Goal: Transaction & Acquisition: Purchase product/service

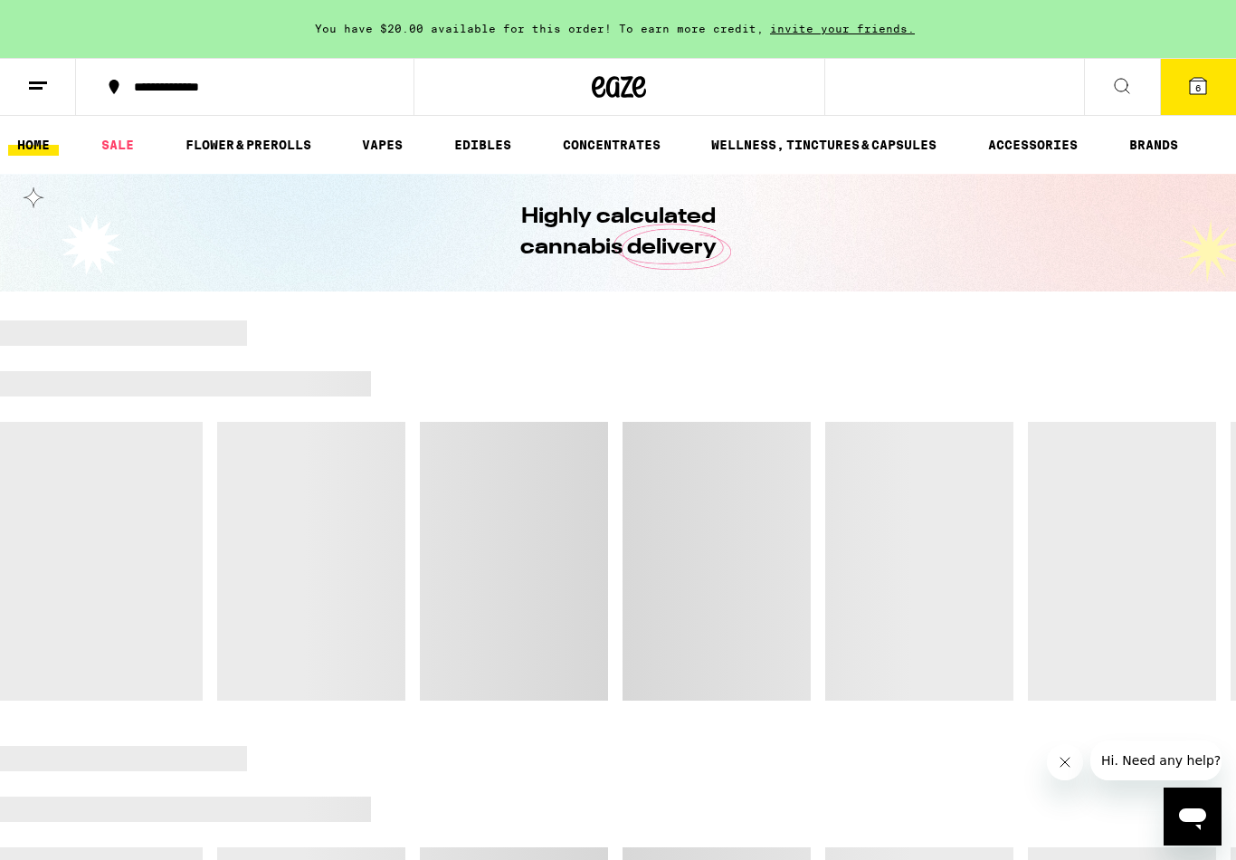
click at [1202, 95] on icon at bounding box center [1198, 86] width 22 height 22
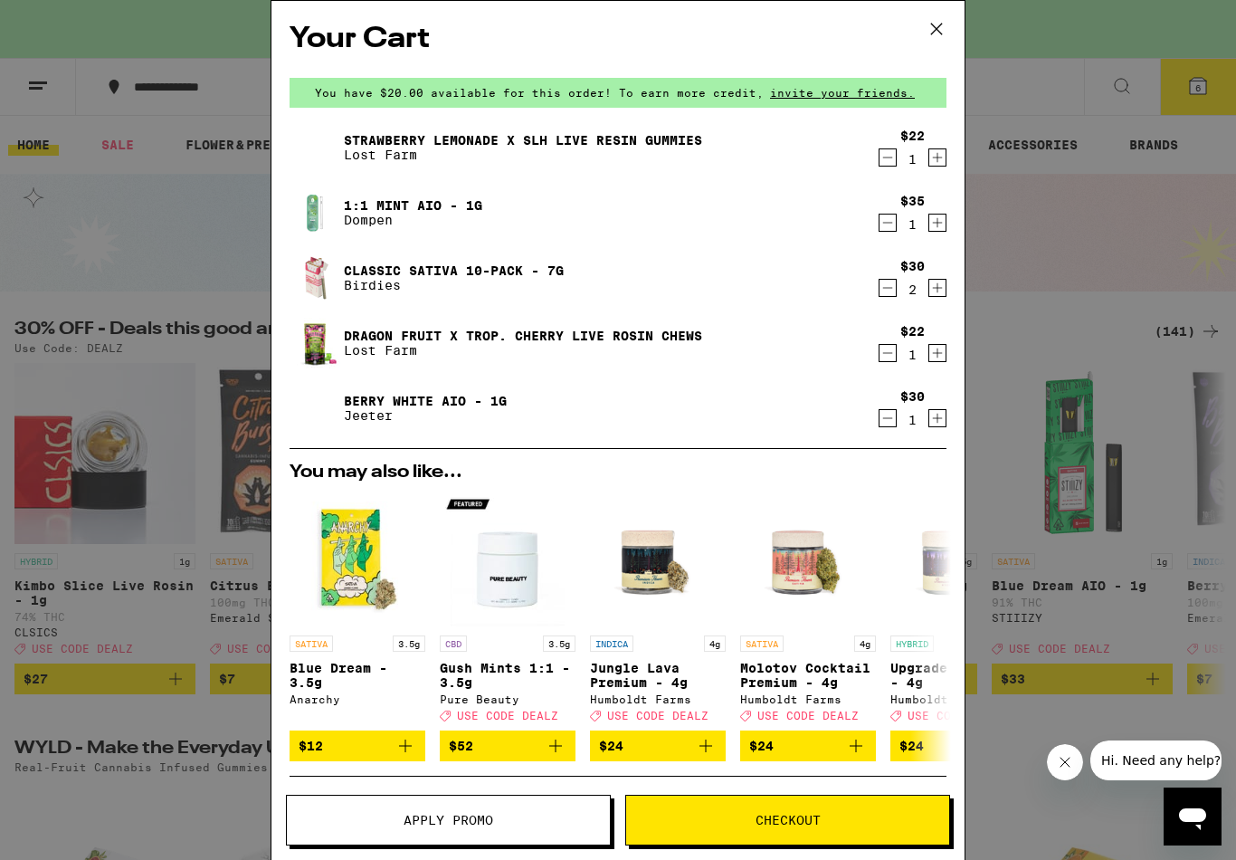
click at [785, 833] on button "Checkout" at bounding box center [787, 819] width 325 height 51
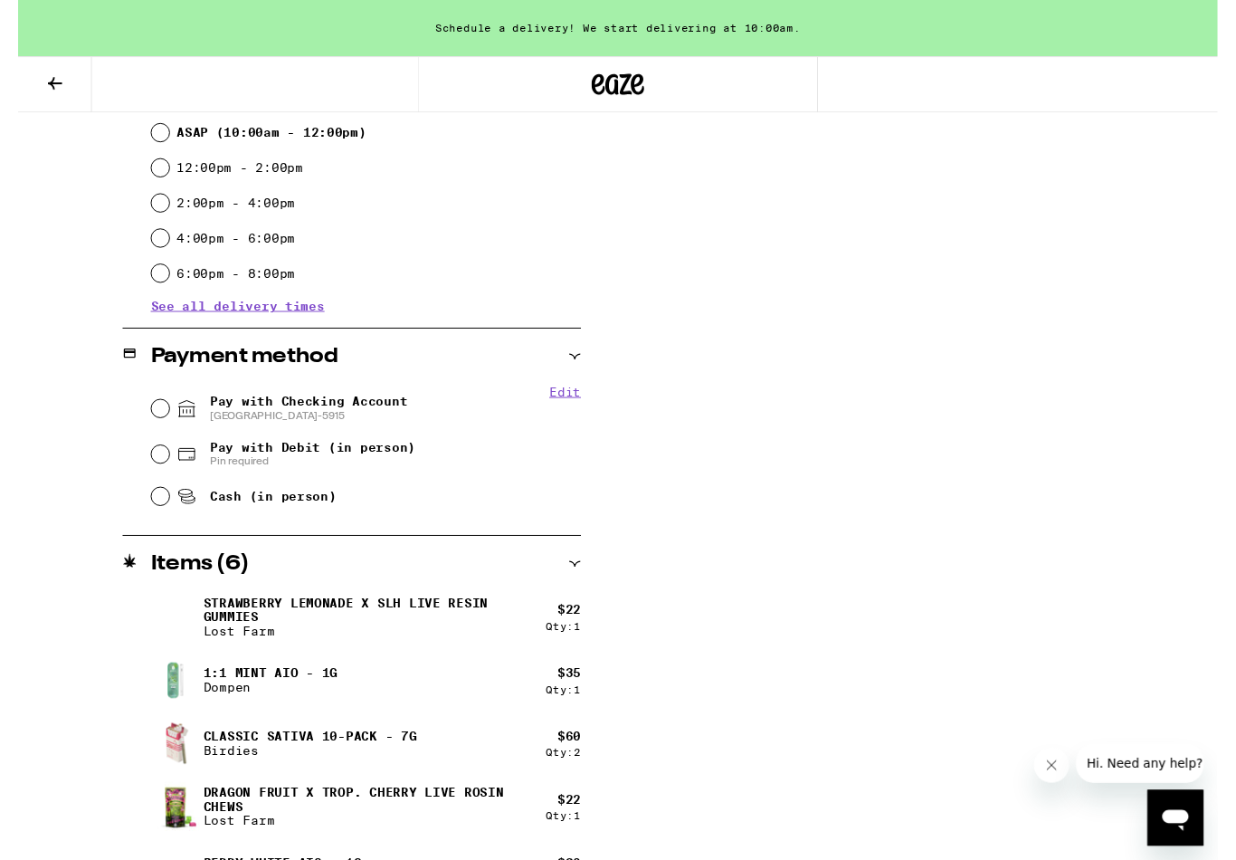
scroll to position [573, 0]
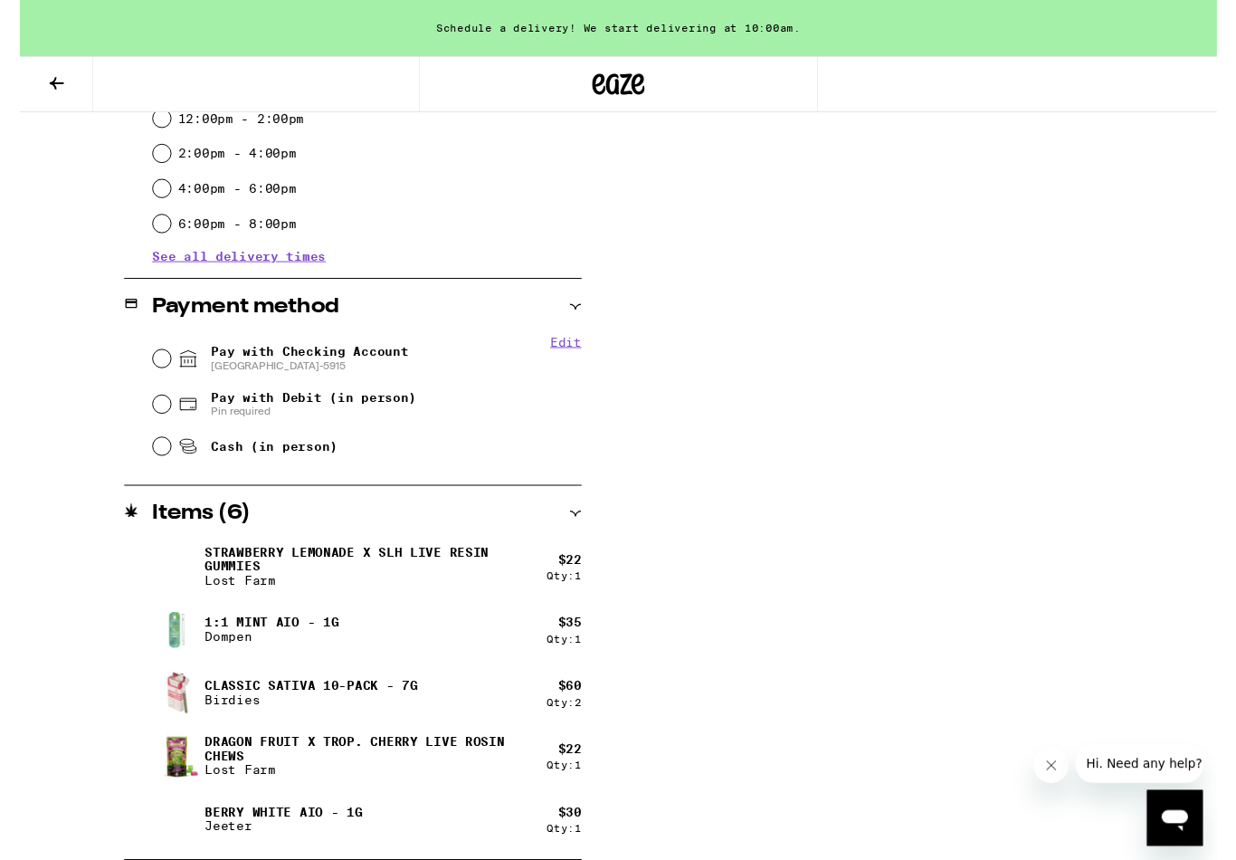
click at [244, 417] on span "Pay with Debit (in person)" at bounding box center [303, 410] width 212 height 14
click at [156, 418] on input "Pay with Debit (in person) Pin required" at bounding box center [147, 417] width 18 height 18
radio input "true"
click at [237, 468] on span "Cash (in person)" at bounding box center [262, 460] width 130 height 14
click at [156, 470] on input "Cash (in person)" at bounding box center [147, 461] width 18 height 18
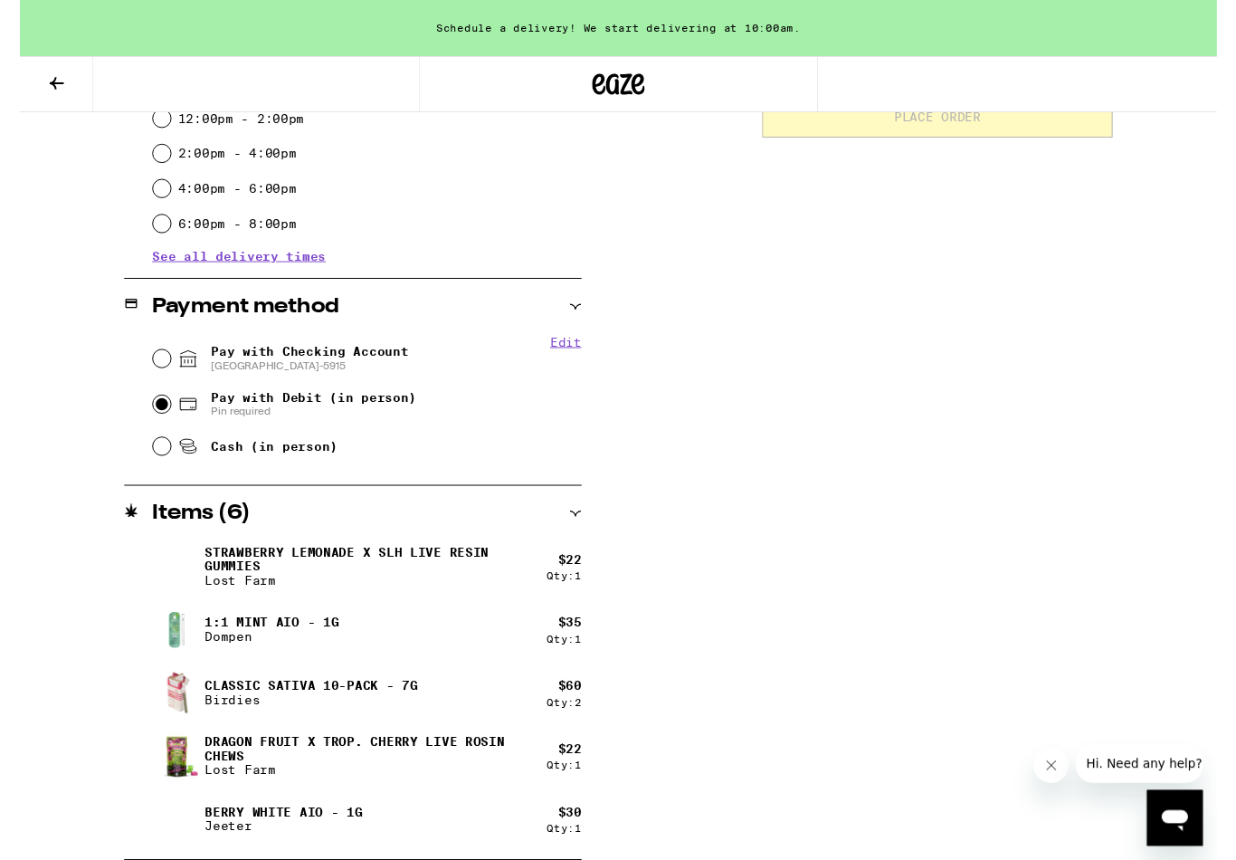
radio input "true"
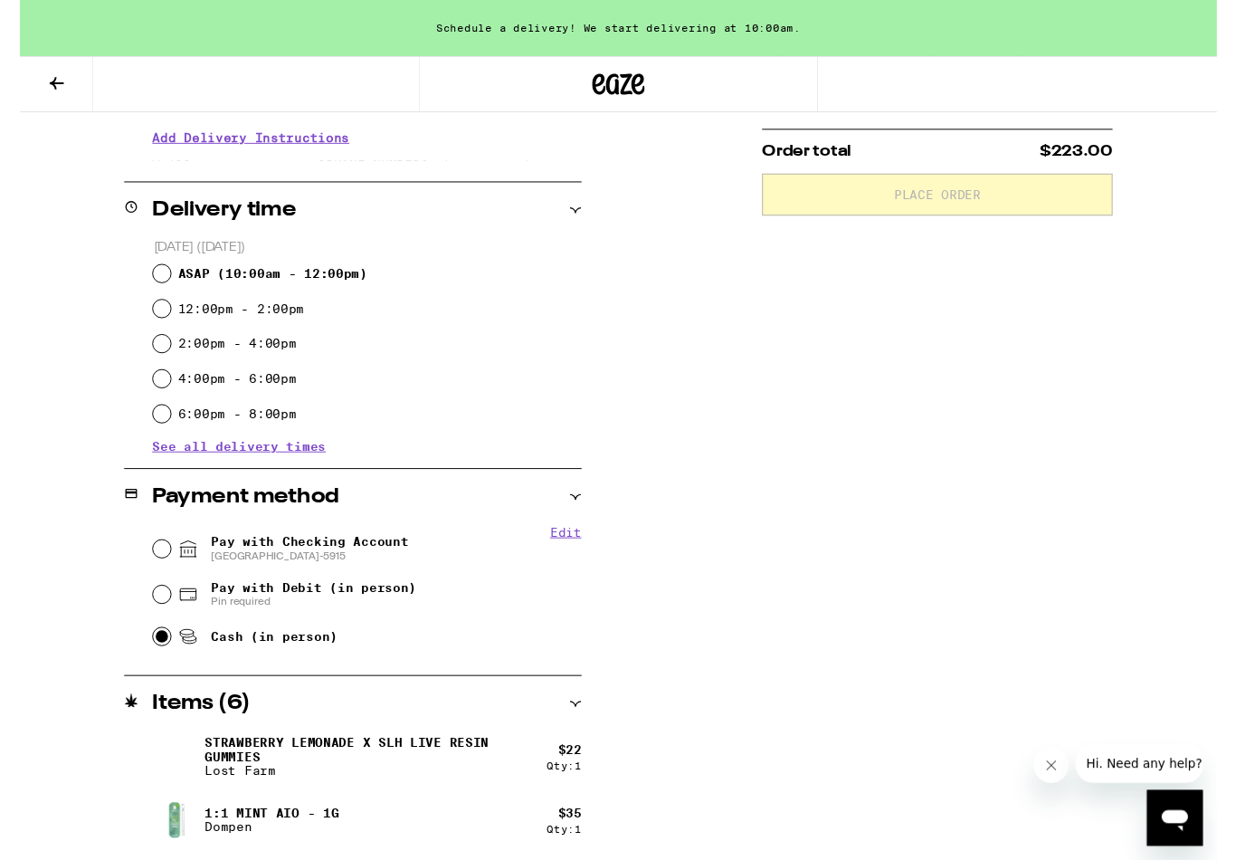
click at [270, 287] on span "ASAP ( 10:00am - 12:00pm )" at bounding box center [260, 282] width 195 height 14
click at [156, 287] on input "ASAP ( 10:00am - 12:00pm )" at bounding box center [147, 282] width 18 height 18
radio input "true"
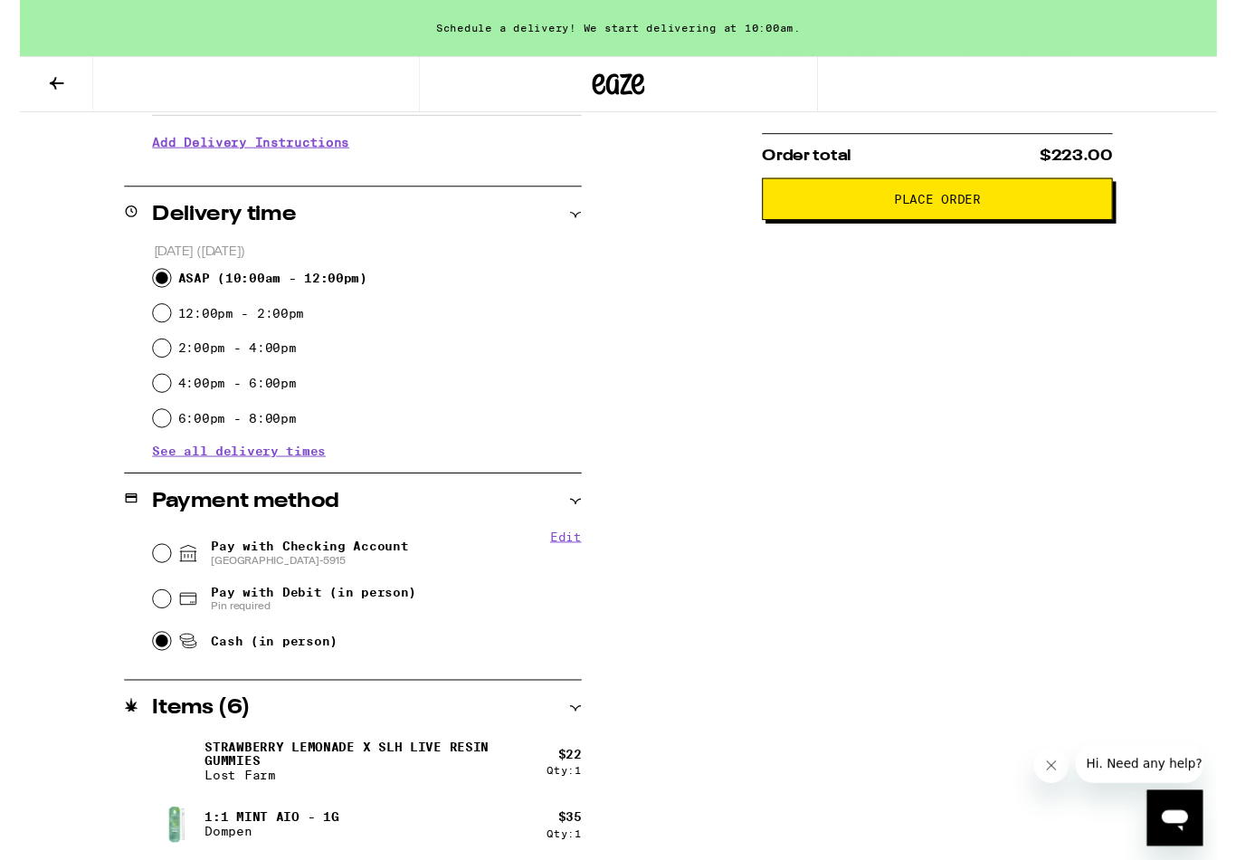
scroll to position [573, 0]
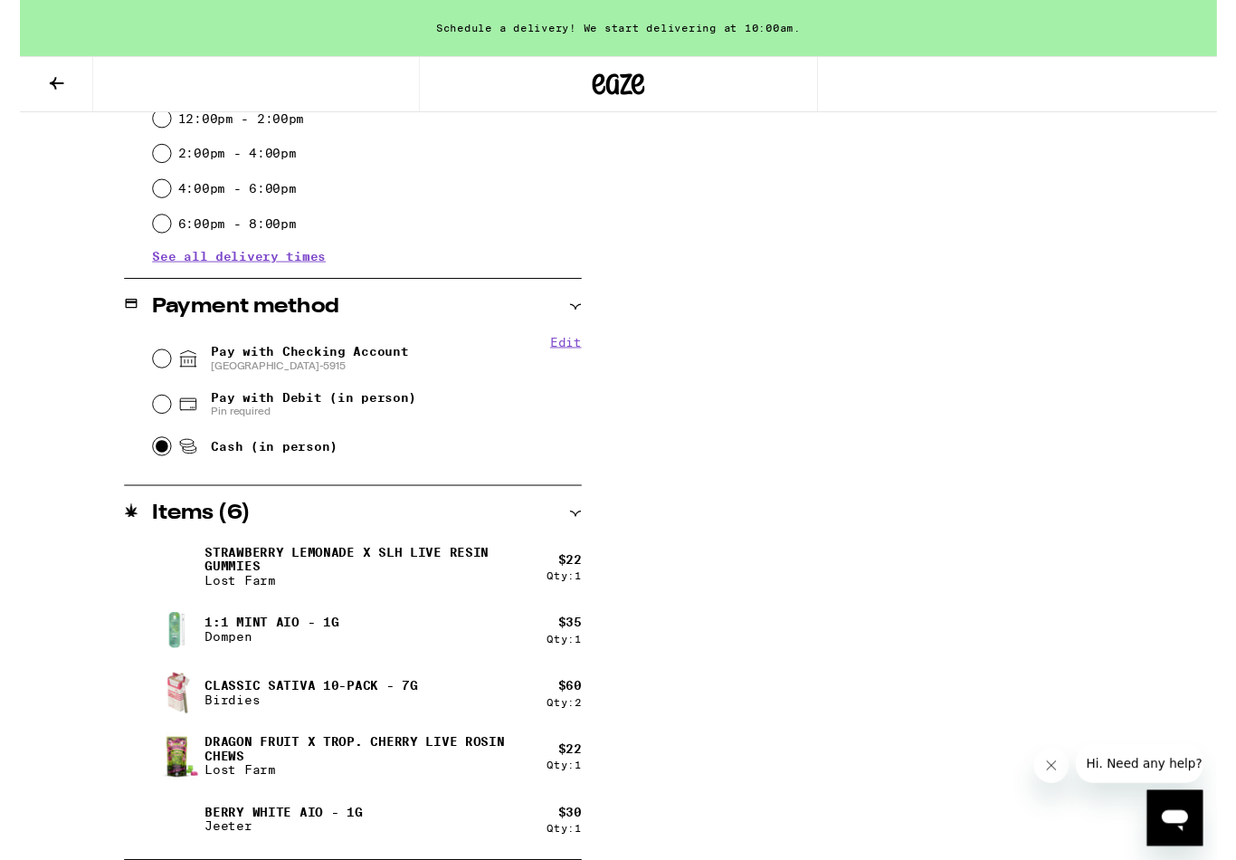
click at [32, 90] on icon at bounding box center [38, 86] width 22 height 22
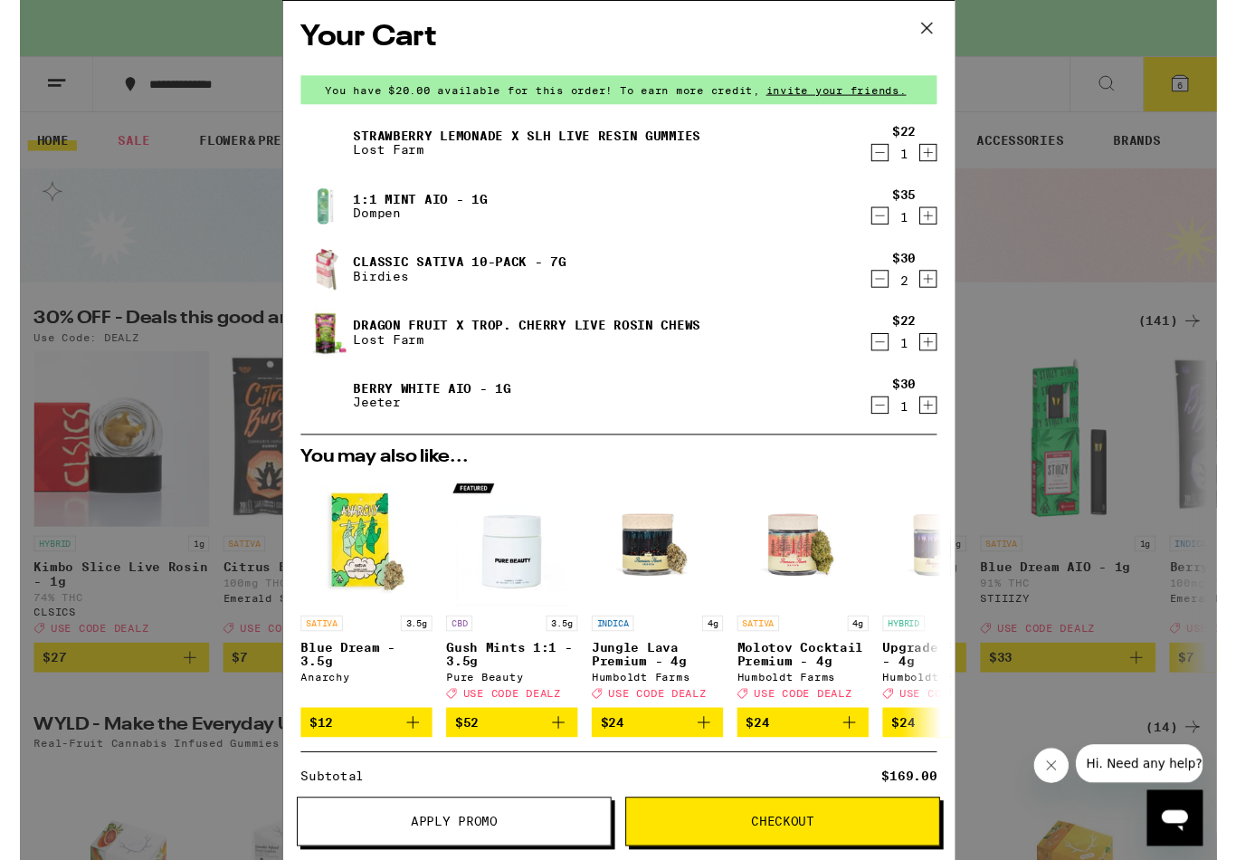
click at [436, 857] on button "Apply Promo" at bounding box center [448, 848] width 325 height 51
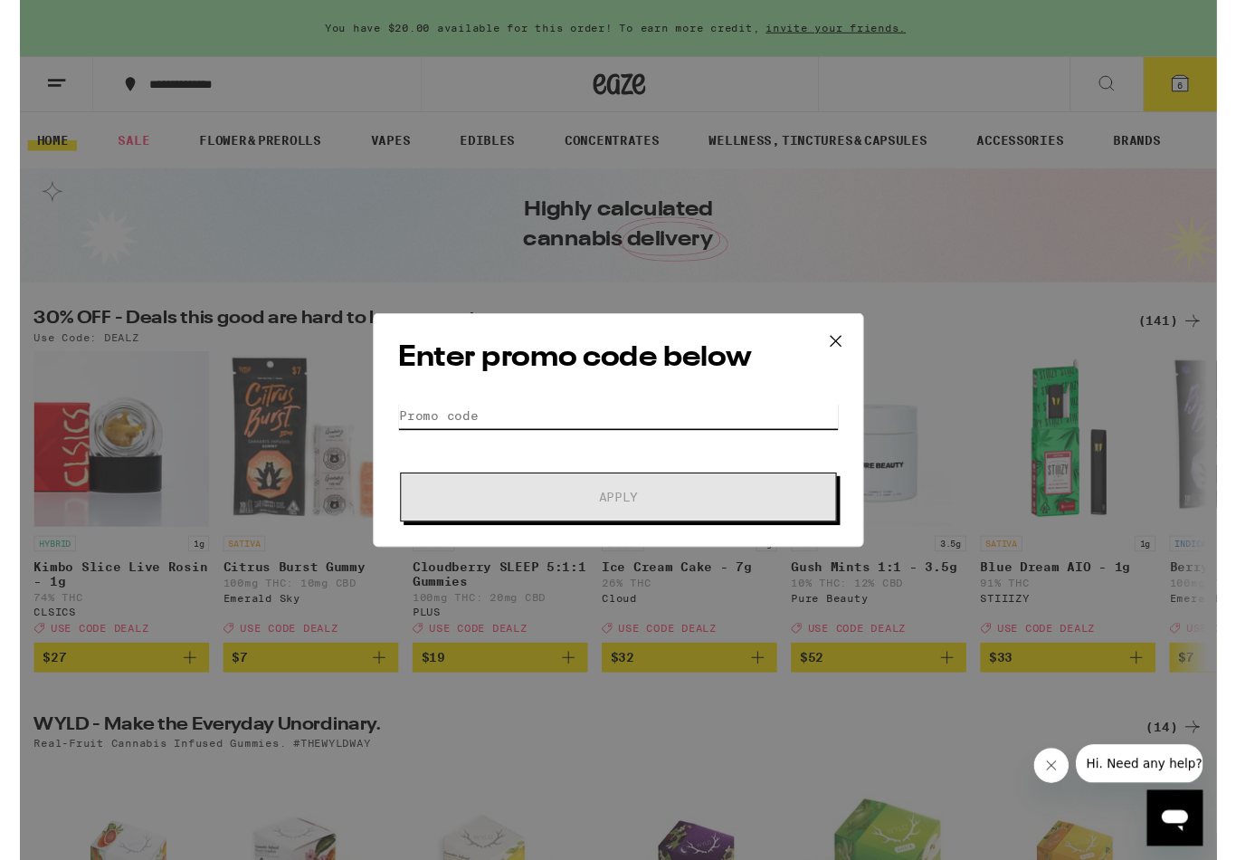
click at [505, 422] on input "Promo Code" at bounding box center [618, 428] width 454 height 27
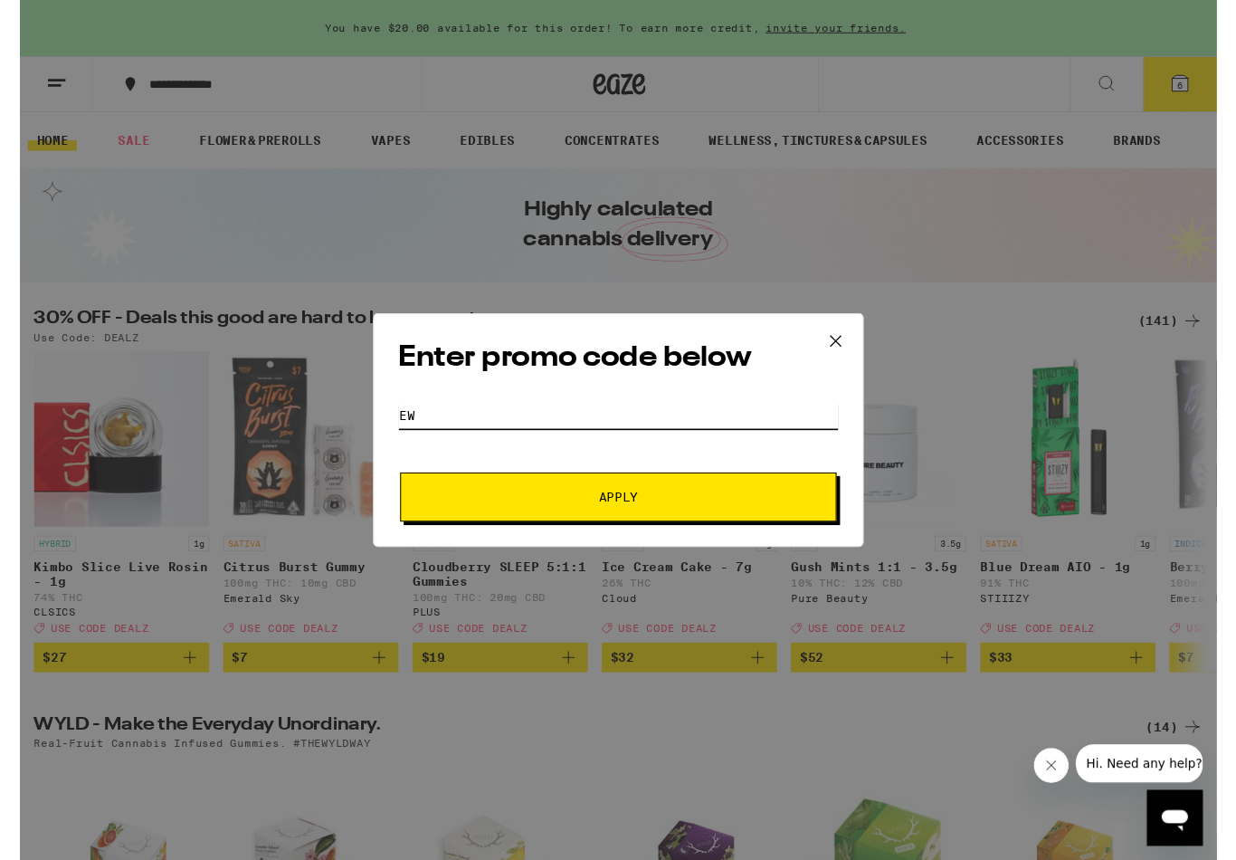
type input "E"
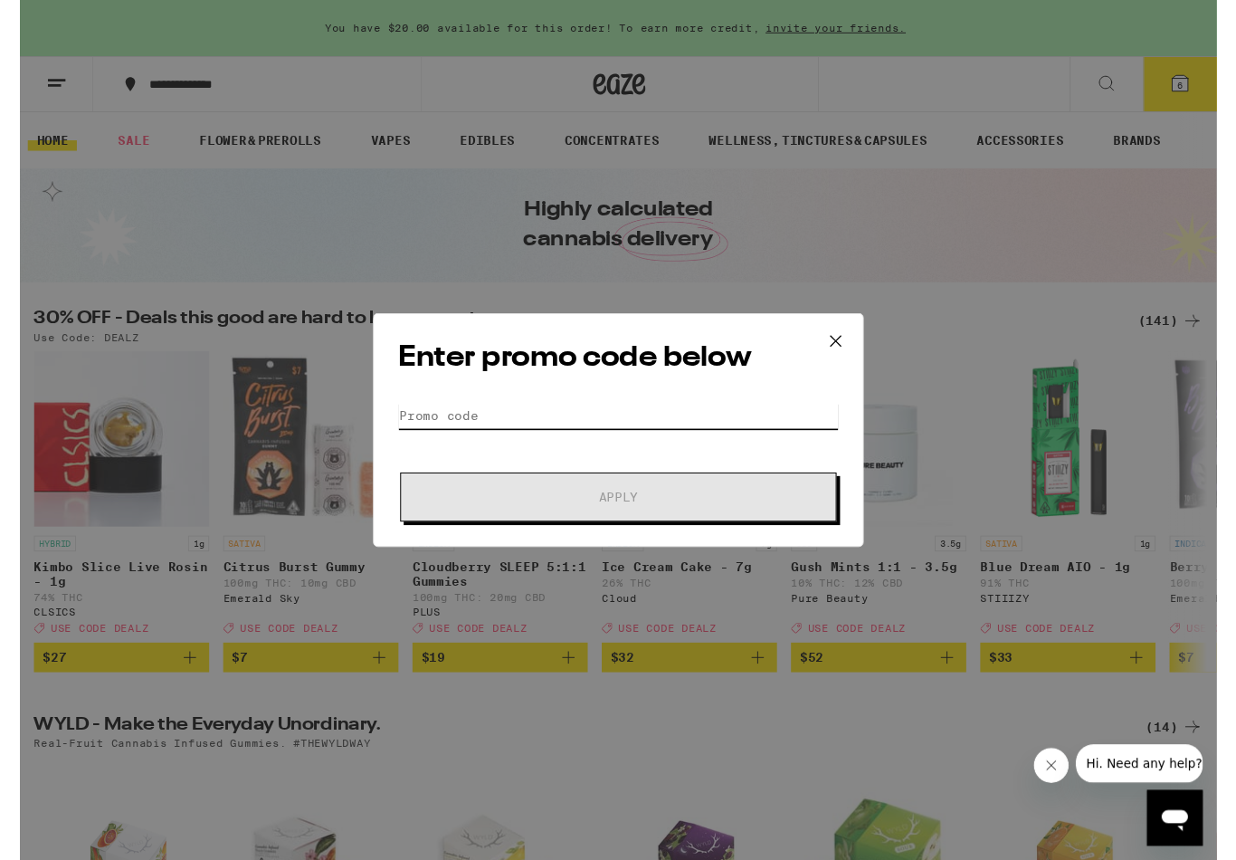
paste input "E"
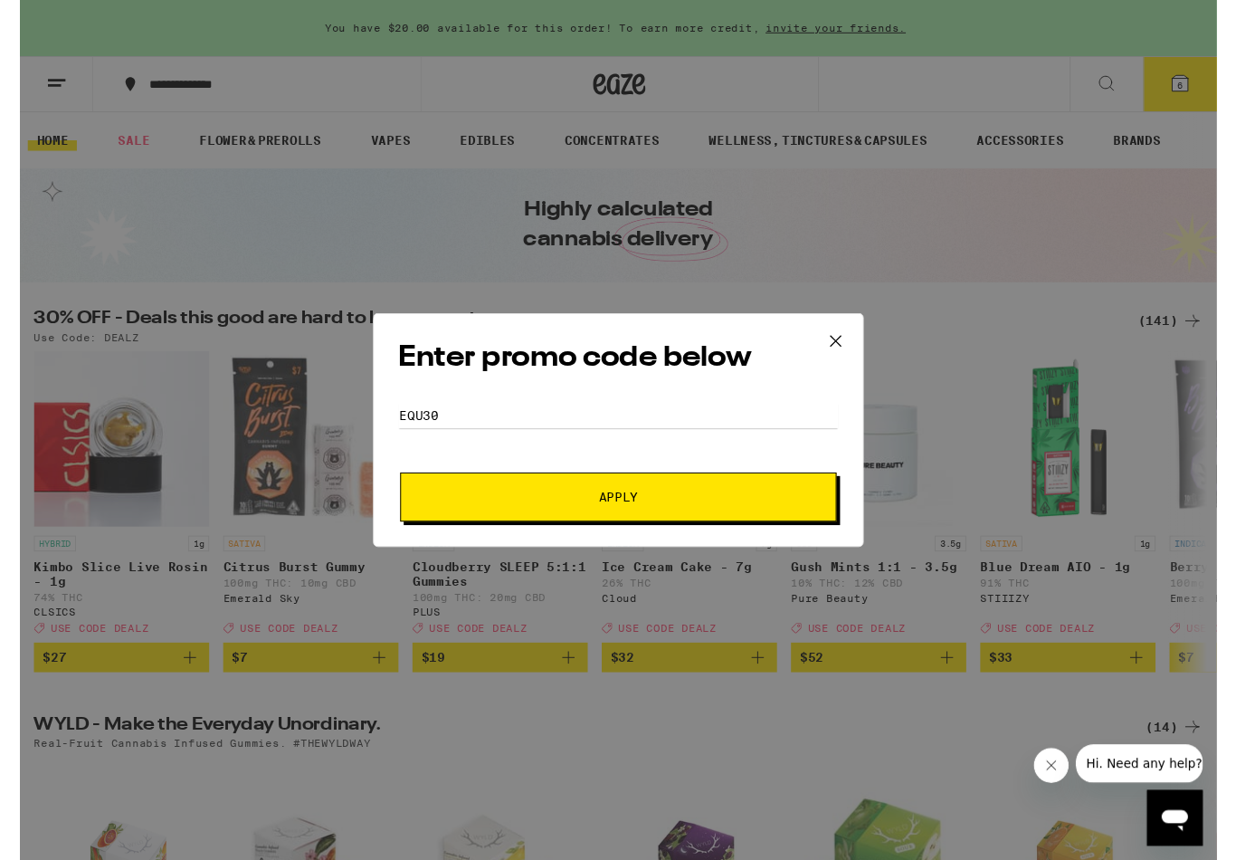
click at [557, 533] on button "Apply" at bounding box center [618, 513] width 451 height 51
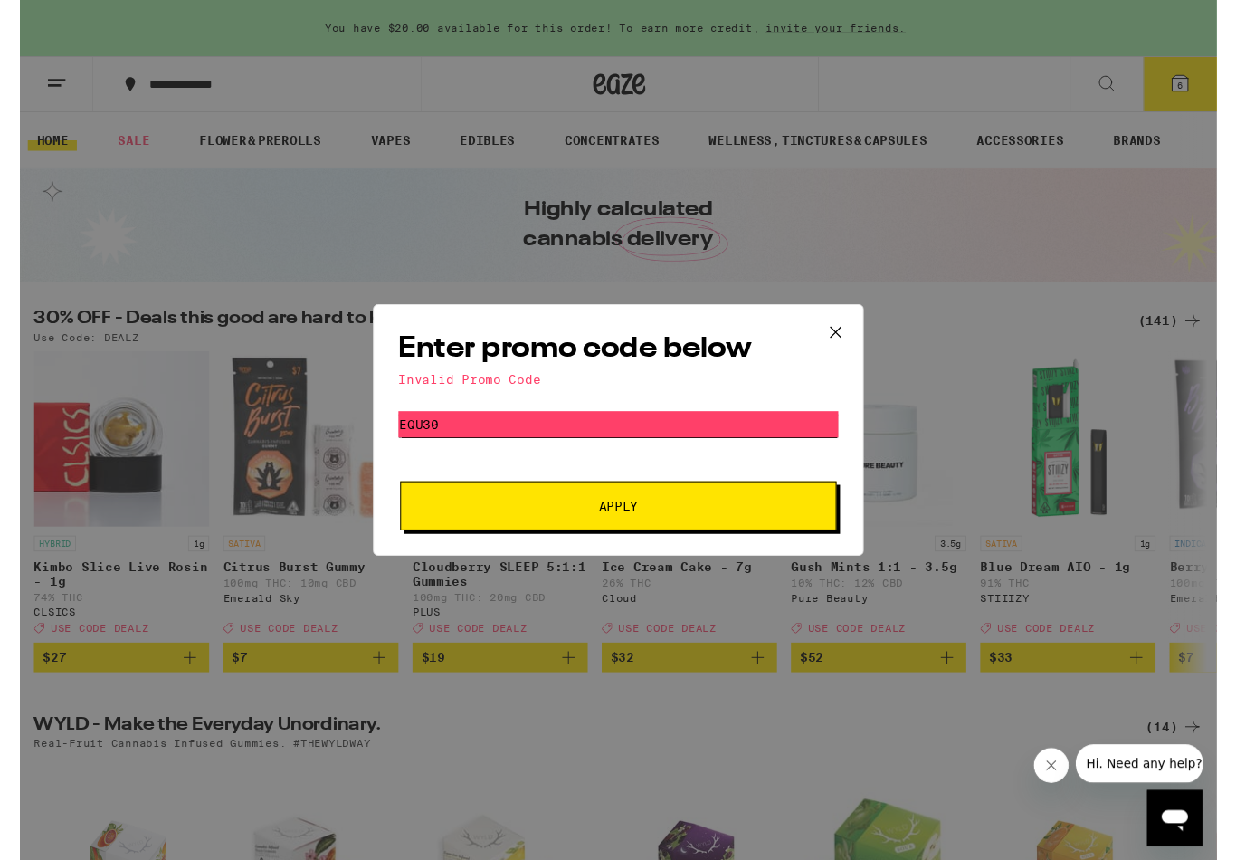
click at [399, 434] on input "EQu30" at bounding box center [618, 437] width 454 height 27
click at [411, 439] on input "EQu30" at bounding box center [618, 437] width 454 height 27
click at [528, 559] on div "Enter promo code below Invalid Promo Code Promo Code EQux30 Apply" at bounding box center [618, 444] width 507 height 260
drag, startPoint x: 494, startPoint y: 500, endPoint x: 481, endPoint y: 479, distance: 24.4
click at [484, 484] on form "Promo Code EQux30 Apply" at bounding box center [618, 485] width 454 height 123
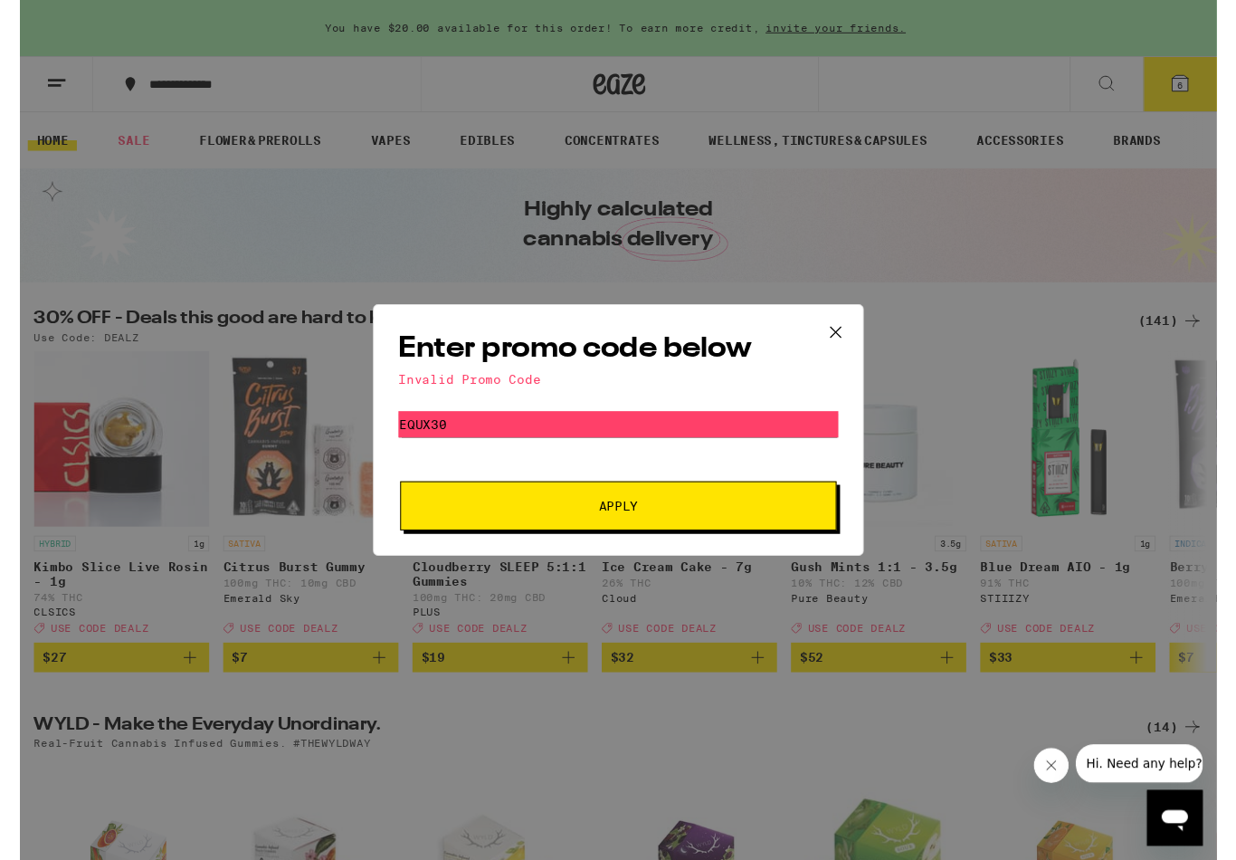
click at [504, 536] on button "Apply" at bounding box center [618, 522] width 451 height 51
click at [488, 438] on input "EQux30" at bounding box center [618, 437] width 454 height 27
click at [488, 439] on input "EQux30" at bounding box center [618, 437] width 454 height 27
type input "E"
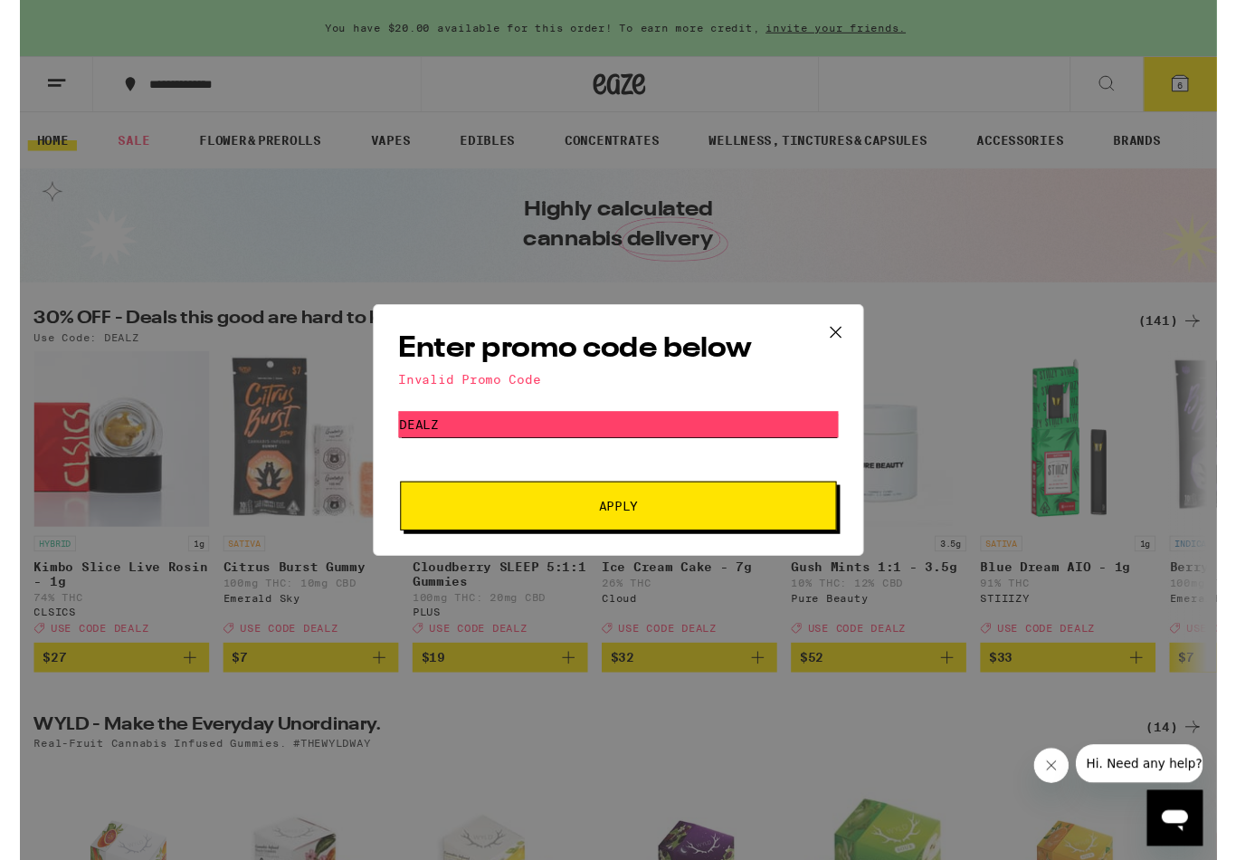
type input "DEalz"
click at [524, 543] on button "Apply" at bounding box center [618, 522] width 451 height 51
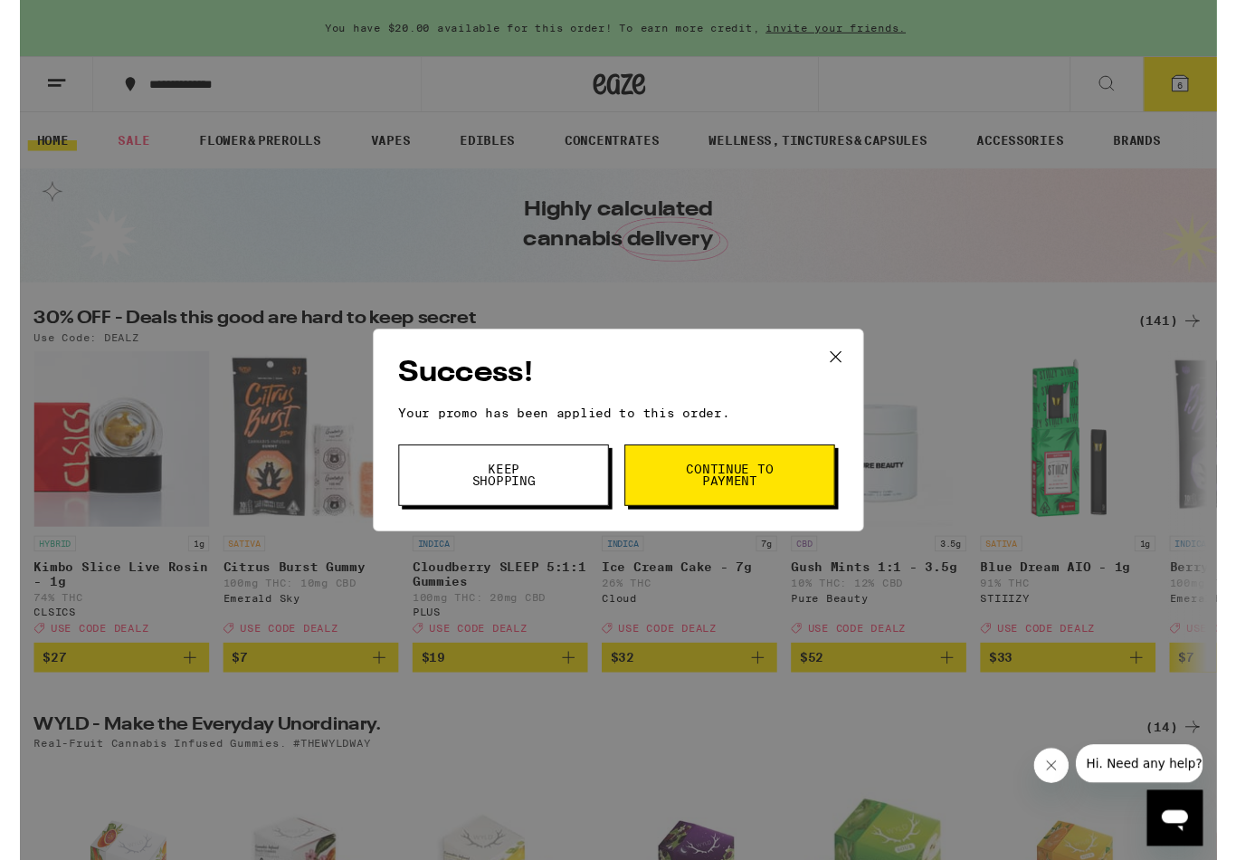
click at [741, 490] on span "Continue to payment" at bounding box center [733, 490] width 92 height 25
